Goal: Go to known website: Access a specific website the user already knows

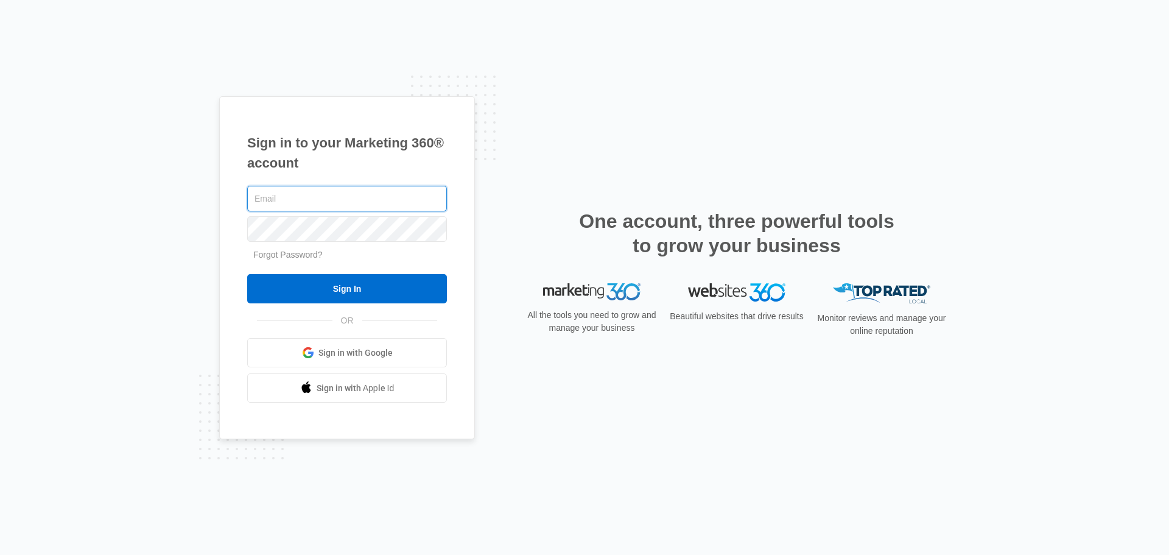
type input "[PERSON_NAME][EMAIL_ADDRESS][PERSON_NAME][DOMAIN_NAME]"
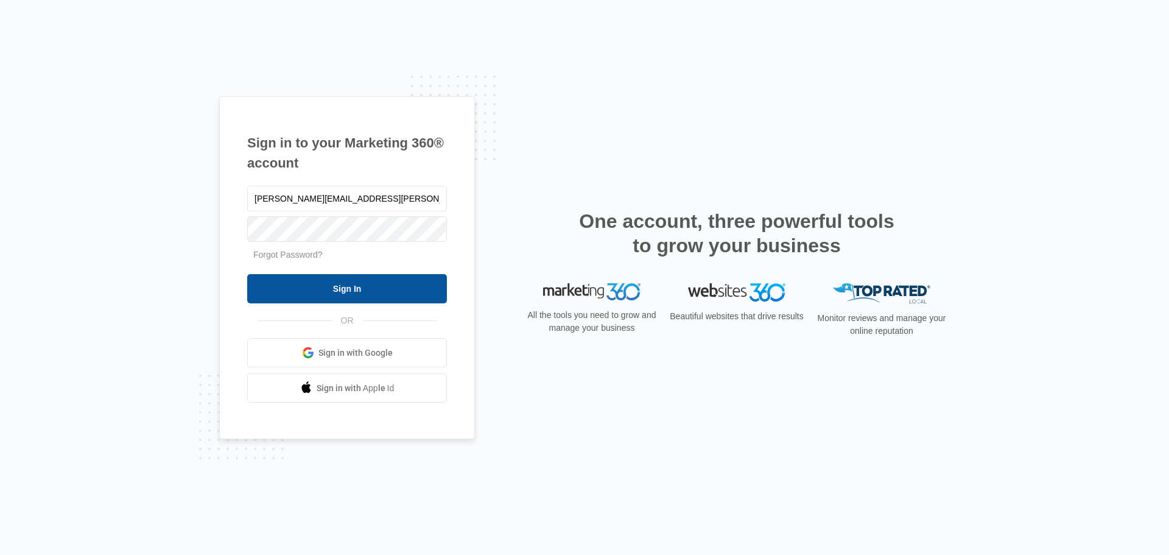
click at [435, 295] on input "Sign In" at bounding box center [347, 288] width 200 height 29
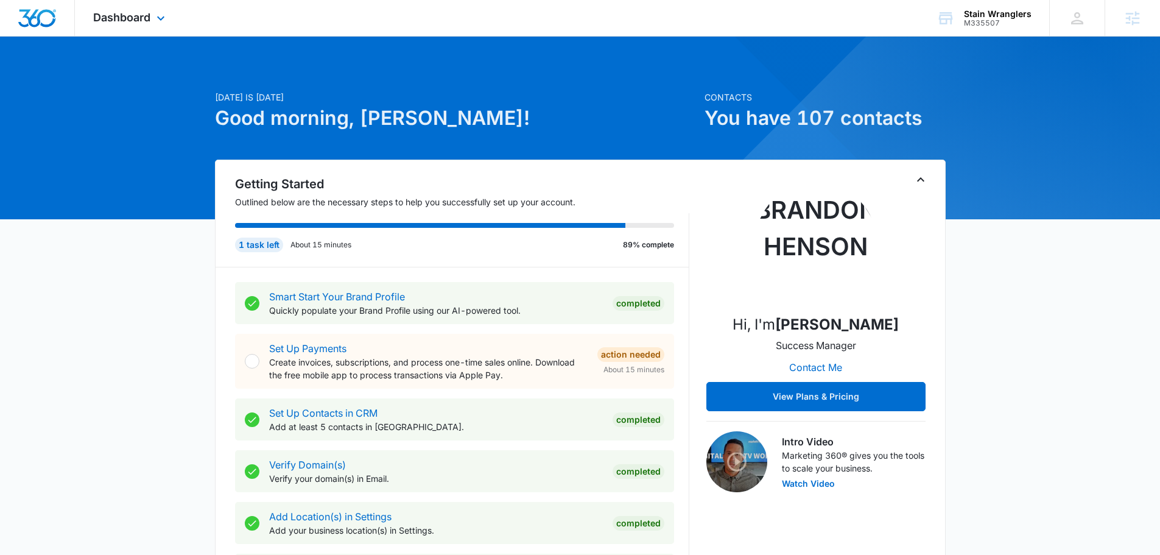
click at [141, 34] on div "Dashboard Apps Reputation Websites Forms CRM Email Social Content Ads Intellige…" at bounding box center [130, 18] width 111 height 36
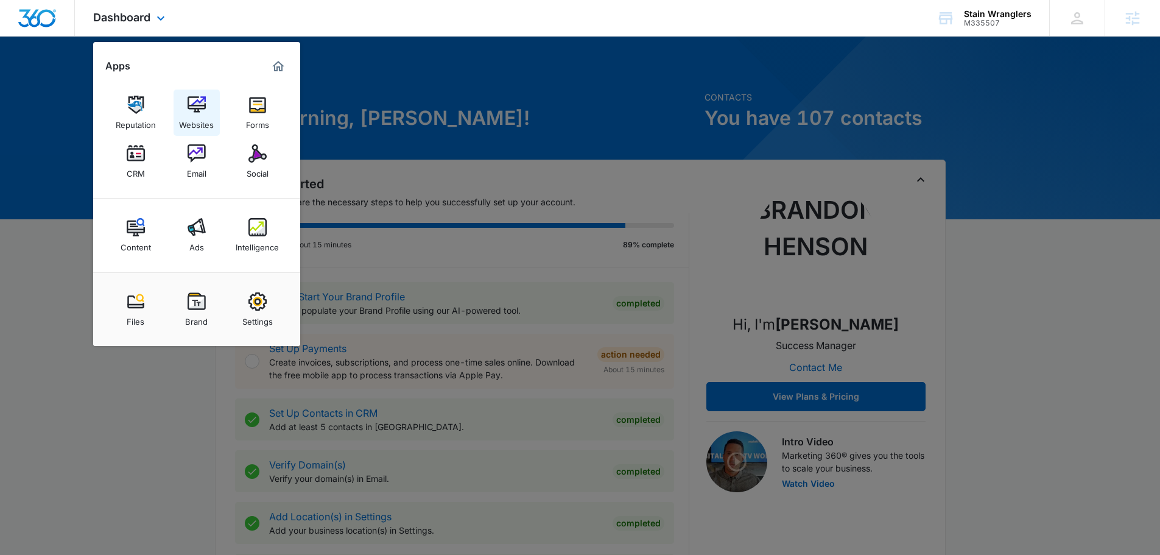
click at [189, 94] on link "Websites" at bounding box center [197, 113] width 46 height 46
